Goal: Task Accomplishment & Management: Use online tool/utility

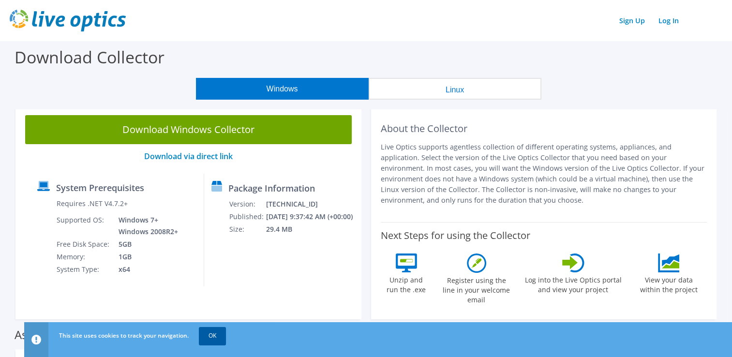
click at [210, 333] on link "OK" at bounding box center [212, 335] width 27 height 17
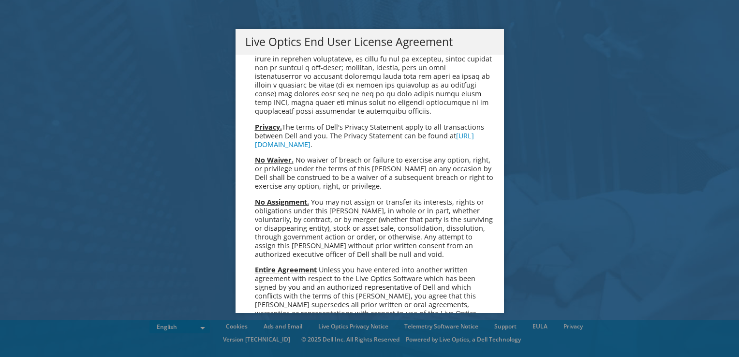
scroll to position [3659, 0]
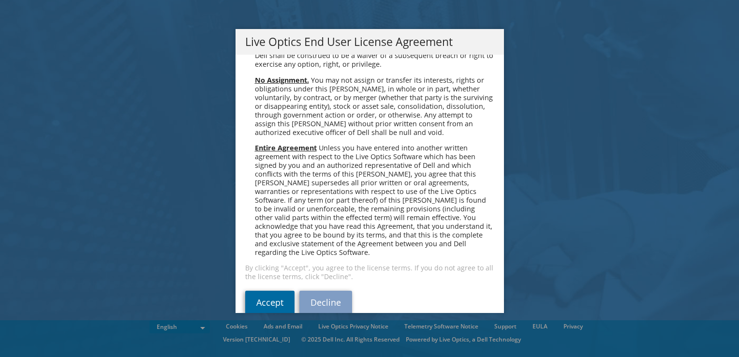
click at [260, 291] on link "Accept" at bounding box center [269, 302] width 49 height 23
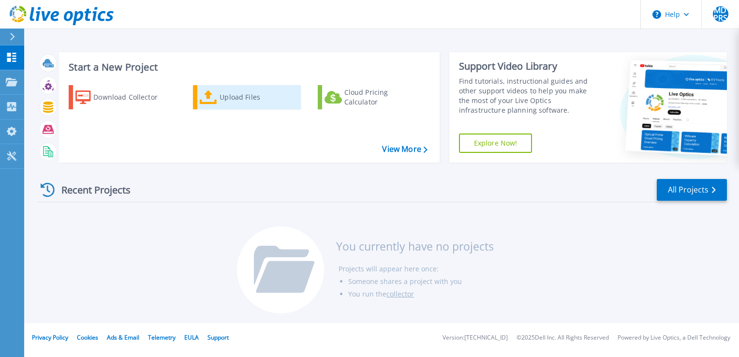
click at [236, 94] on div "Upload Files" at bounding box center [258, 97] width 77 height 19
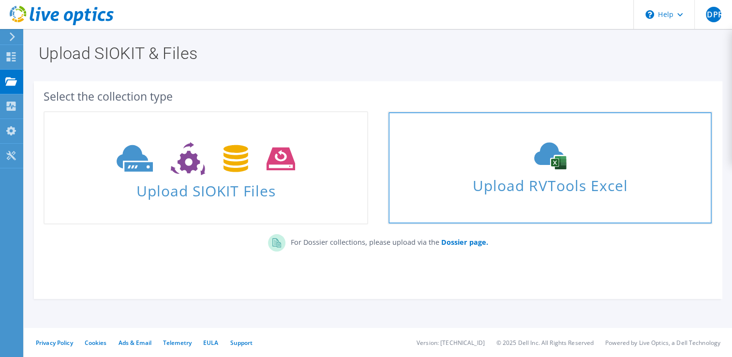
click at [546, 179] on span "Upload RVTools Excel" at bounding box center [550, 183] width 323 height 21
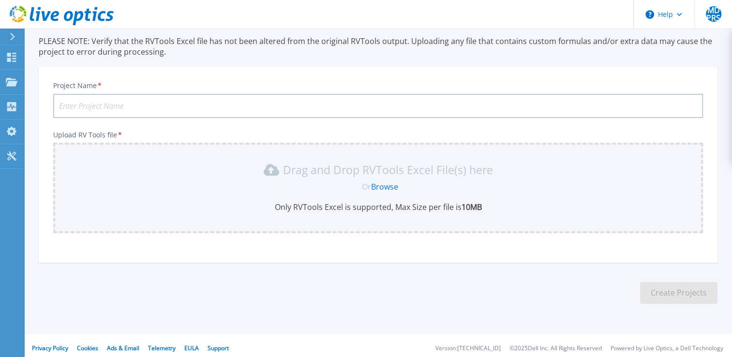
scroll to position [70, 0]
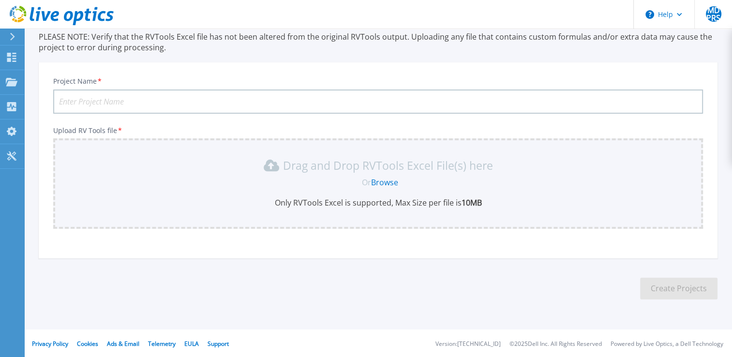
click at [385, 179] on link "Browse" at bounding box center [384, 182] width 27 height 11
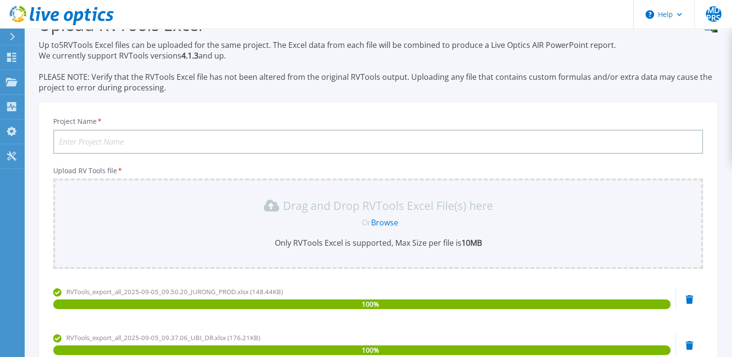
scroll to position [0, 0]
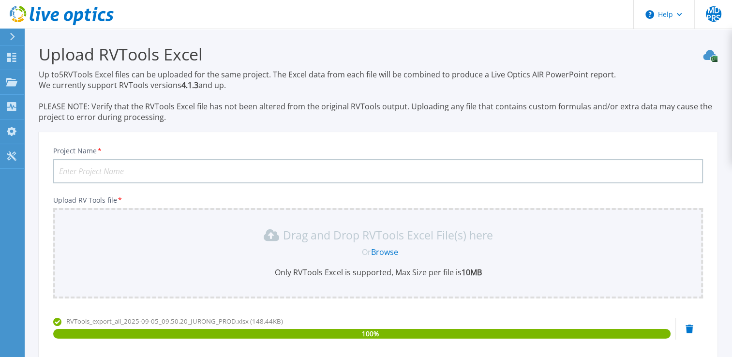
click at [179, 164] on input "Project Name *" at bounding box center [378, 171] width 650 height 24
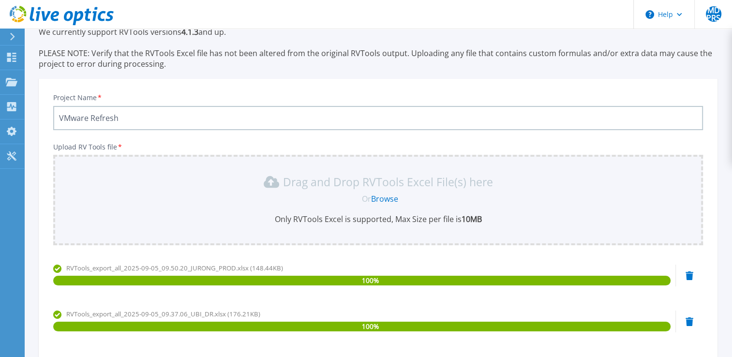
scroll to position [162, 0]
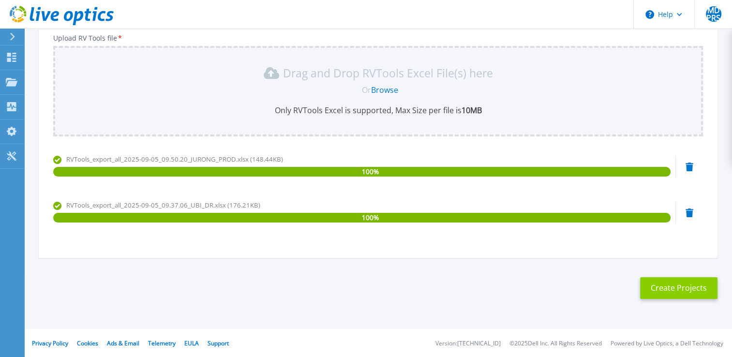
type input "VMware Refresh"
click at [669, 281] on button "Create Projects" at bounding box center [678, 288] width 77 height 22
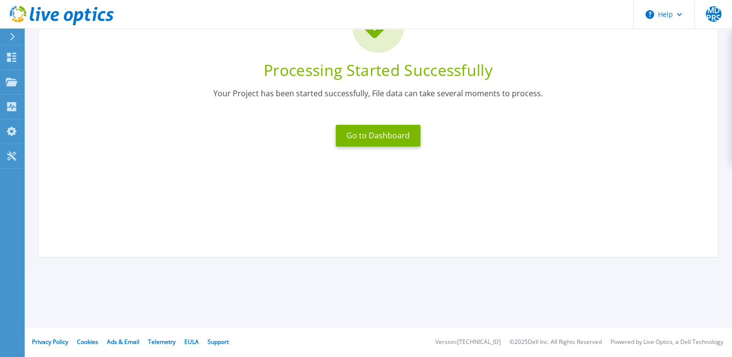
scroll to position [102, 0]
click at [376, 138] on button "Go to Dashboard" at bounding box center [378, 136] width 85 height 22
